Goal: Task Accomplishment & Management: Use online tool/utility

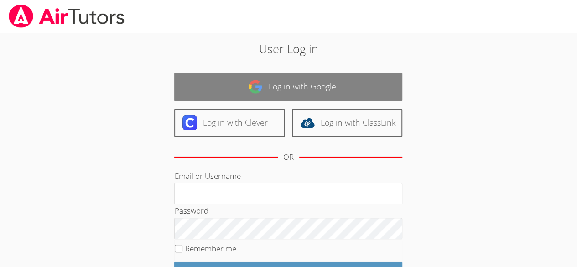
click at [271, 78] on link "Log in with Google" at bounding box center [288, 86] width 228 height 29
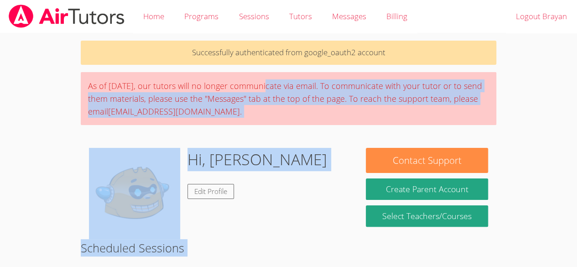
click at [513, 211] on body "Home Programs Sessions Tutors Messages Billing Logout Brayan Successfully authe…" at bounding box center [288, 133] width 577 height 267
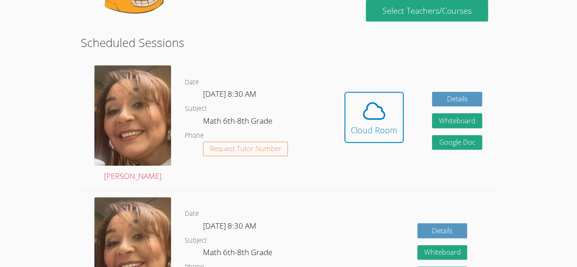
scroll to position [207, 0]
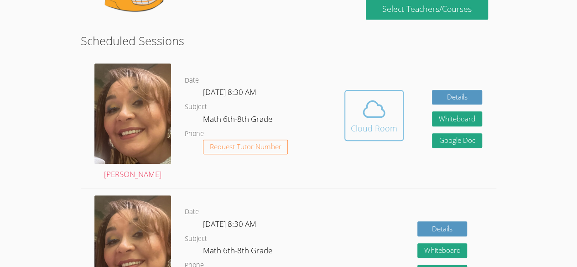
click at [385, 131] on div "Cloud Room" at bounding box center [374, 128] width 46 height 13
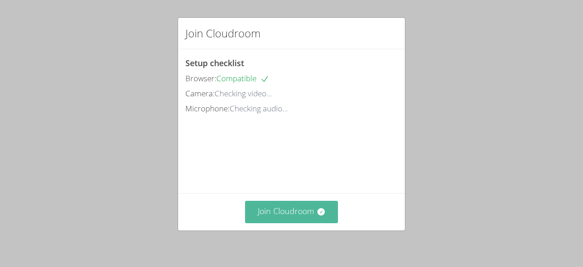
click at [311, 219] on button "Join Cloudroom" at bounding box center [291, 212] width 93 height 22
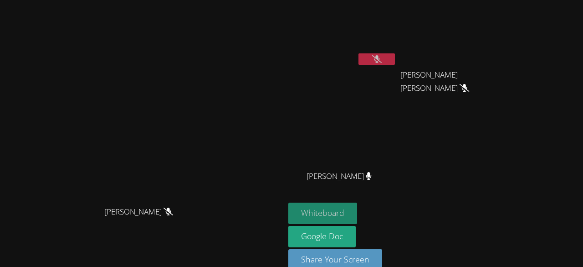
click at [357, 212] on button "Whiteboard" at bounding box center [323, 212] width 69 height 21
click at [395, 57] on button at bounding box center [377, 58] width 36 height 11
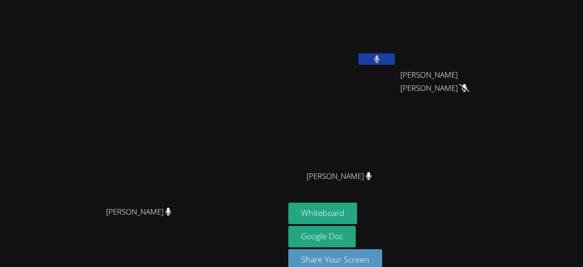
click at [395, 65] on div at bounding box center [377, 60] width 36 height 14
click at [380, 61] on icon at bounding box center [377, 59] width 6 height 8
click at [397, 69] on div "[PERSON_NAME]" at bounding box center [343, 53] width 108 height 98
click at [397, 67] on div "[PERSON_NAME]" at bounding box center [343, 36] width 108 height 65
click at [395, 64] on button at bounding box center [377, 58] width 36 height 11
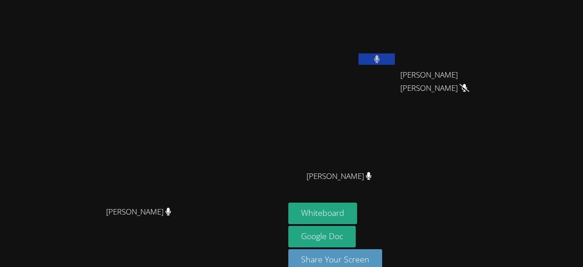
click at [380, 58] on icon at bounding box center [377, 59] width 6 height 8
click at [382, 60] on icon at bounding box center [377, 59] width 10 height 8
click at [380, 58] on icon at bounding box center [377, 59] width 6 height 8
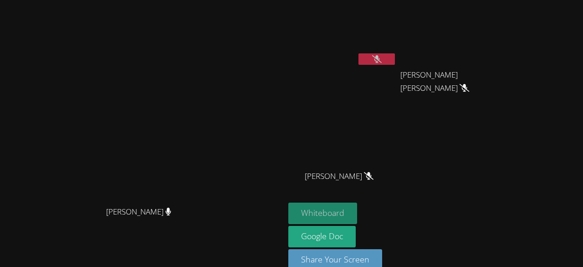
click at [357, 212] on button "Whiteboard" at bounding box center [323, 212] width 69 height 21
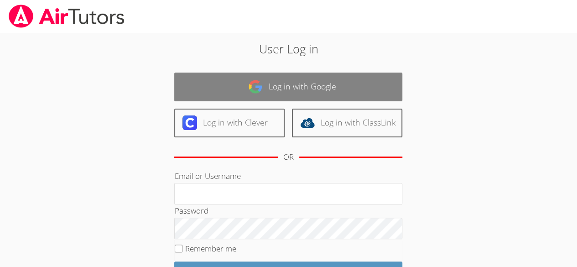
click at [357, 82] on link "Log in with Google" at bounding box center [288, 86] width 228 height 29
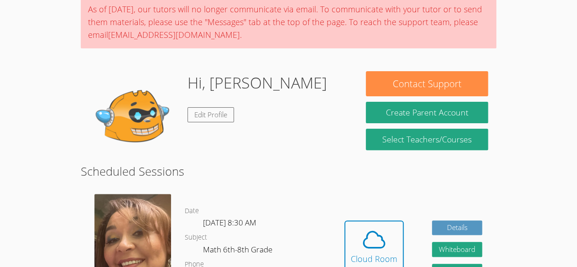
scroll to position [88, 0]
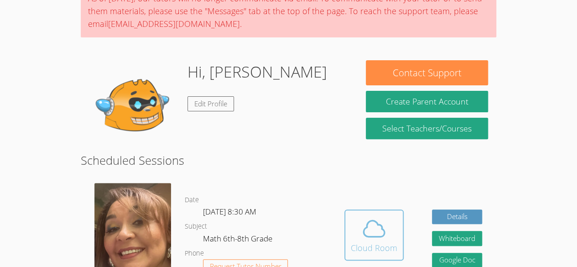
click at [382, 228] on icon at bounding box center [373, 228] width 21 height 16
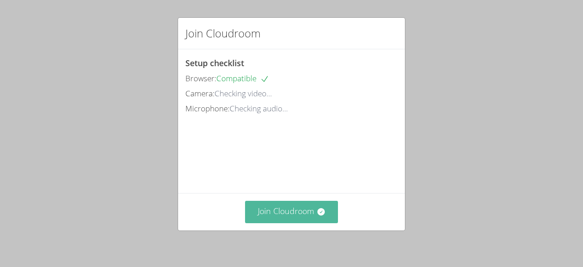
click at [298, 211] on button "Join Cloudroom" at bounding box center [291, 212] width 93 height 22
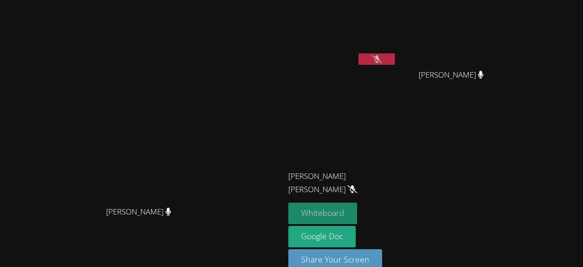
click at [357, 211] on button "Whiteboard" at bounding box center [323, 212] width 69 height 21
click at [395, 60] on button at bounding box center [377, 58] width 36 height 11
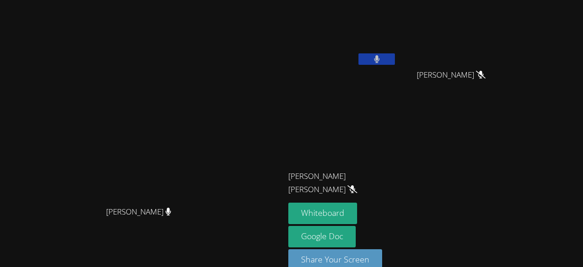
click at [380, 61] on icon at bounding box center [376, 59] width 5 height 8
